Goal: Information Seeking & Learning: Find specific fact

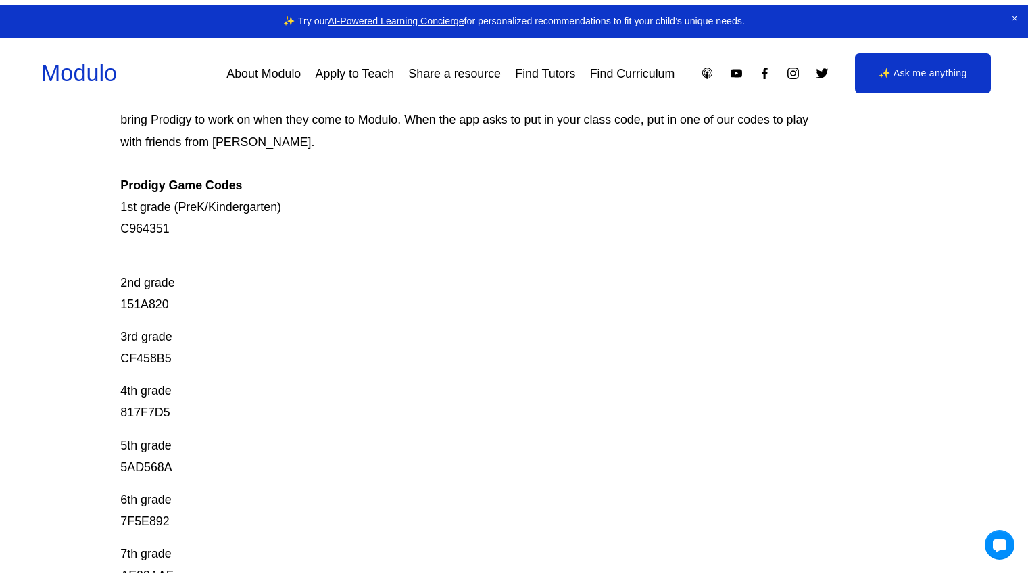
scroll to position [201, 0]
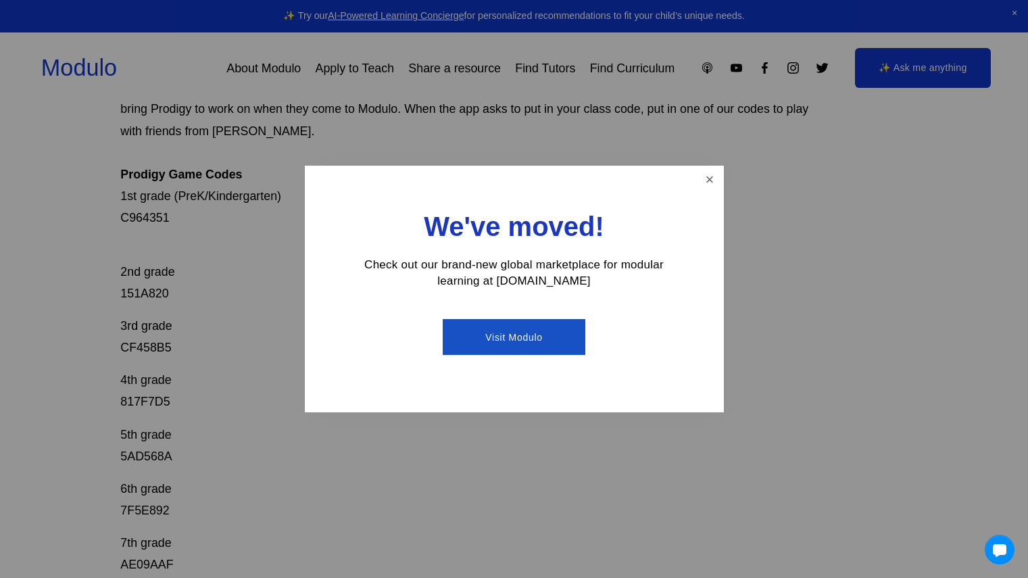
click at [712, 165] on div at bounding box center [514, 289] width 1028 height 578
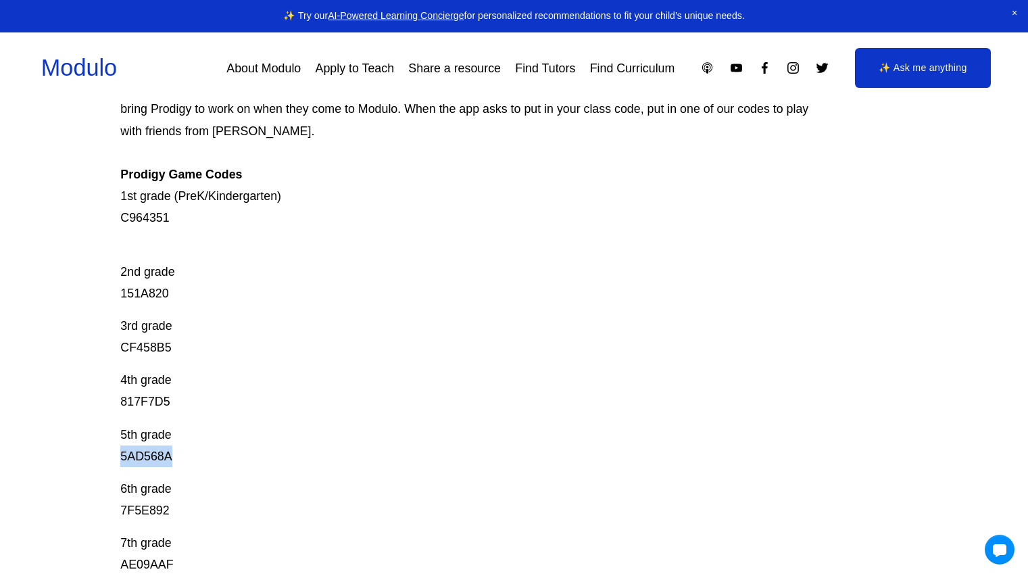
drag, startPoint x: 169, startPoint y: 455, endPoint x: 114, endPoint y: 460, distance: 55.6
click at [114, 460] on div "Prodigy Game Codes Prodigy is our go-to mastery- based tool to give kids lots o…" at bounding box center [514, 412] width 1028 height 881
click at [204, 465] on p "5th grade 5AD568A" at bounding box center [474, 445] width 708 height 43
drag, startPoint x: 181, startPoint y: 460, endPoint x: 39, endPoint y: 466, distance: 142.1
click at [39, 466] on div "Prodigy Game Codes Prodigy is our go-to mastery- based tool to give kids lots o…" at bounding box center [514, 412] width 1028 height 881
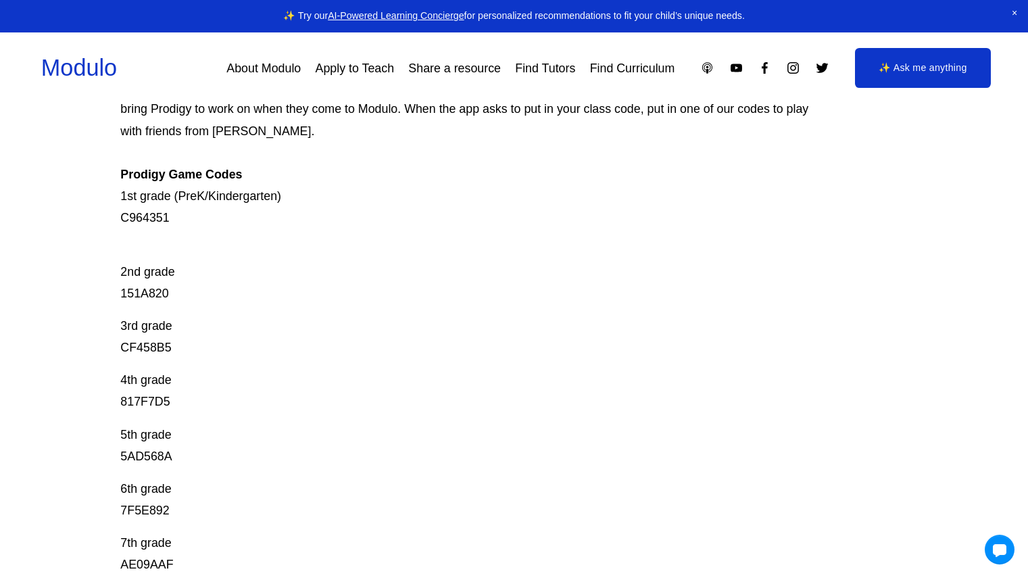
click at [307, 483] on p "6th grade 7F5E892" at bounding box center [474, 499] width 708 height 43
drag, startPoint x: 173, startPoint y: 451, endPoint x: 72, endPoint y: 465, distance: 101.7
click at [72, 465] on div "Prodigy Game Codes Prodigy is our go-to mastery- based tool to give kids lots o…" at bounding box center [514, 412] width 1028 height 881
copy p "5AD568A"
click at [72, 465] on div "Prodigy Game Codes Prodigy is our go-to mastery- based tool to give kids lots o…" at bounding box center [514, 412] width 1028 height 881
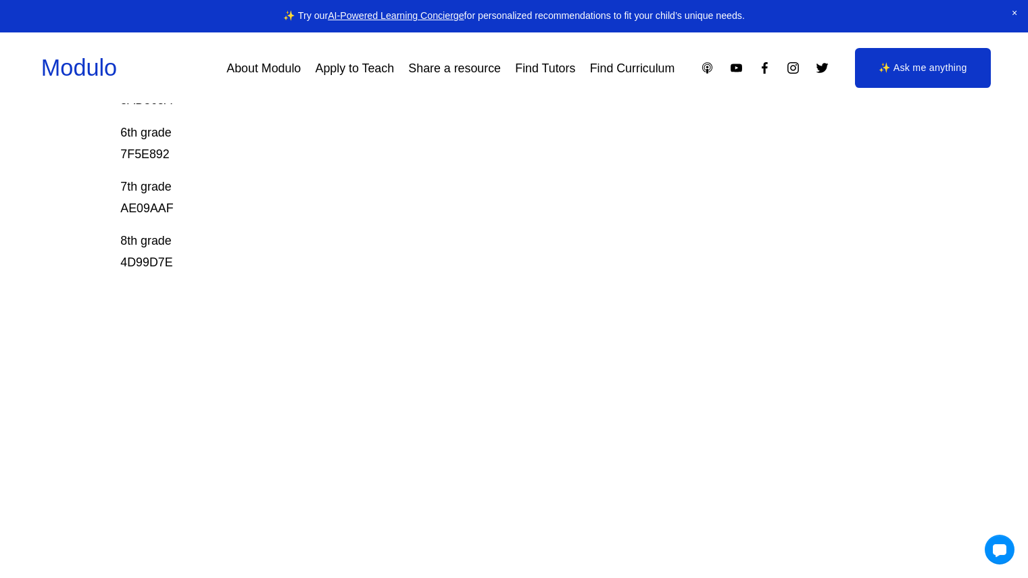
scroll to position [0, 0]
